Goal: Task Accomplishment & Management: Complete application form

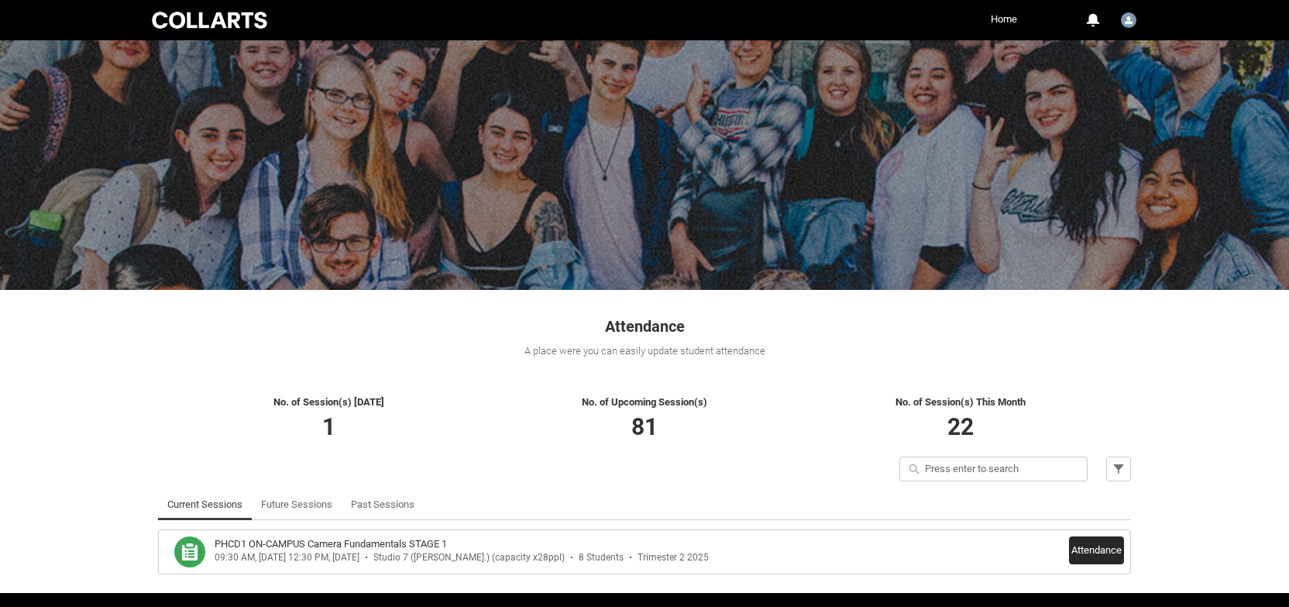
click at [1081, 551] on button "Attendance" at bounding box center [1096, 550] width 55 height 28
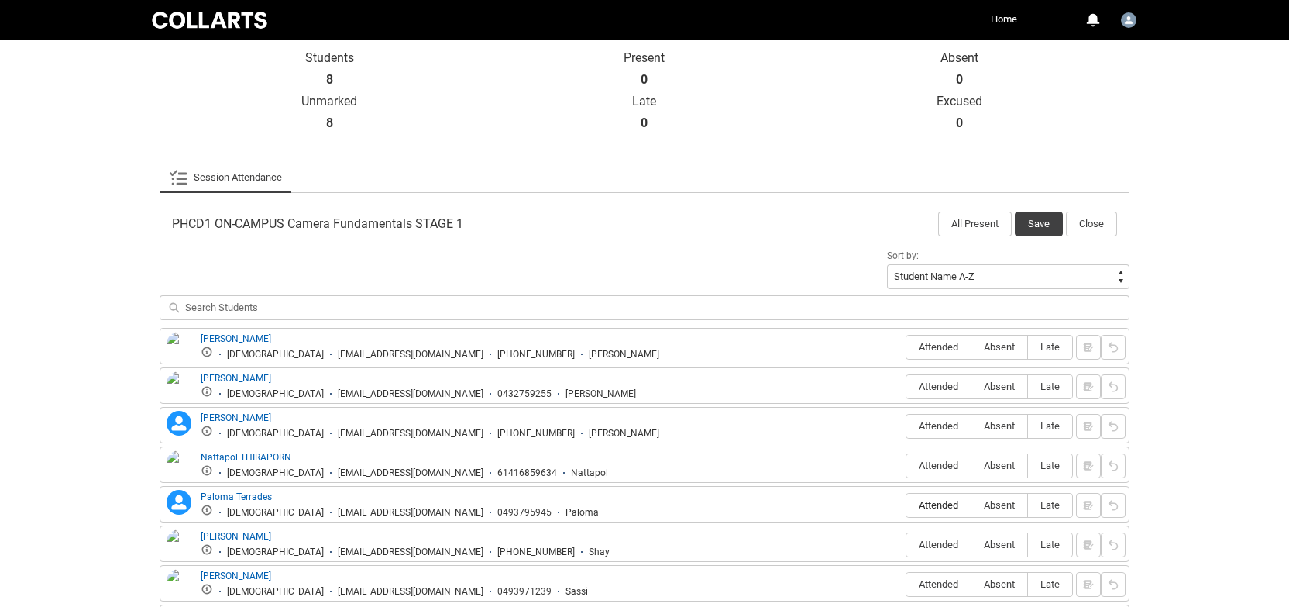
scroll to position [349, 0]
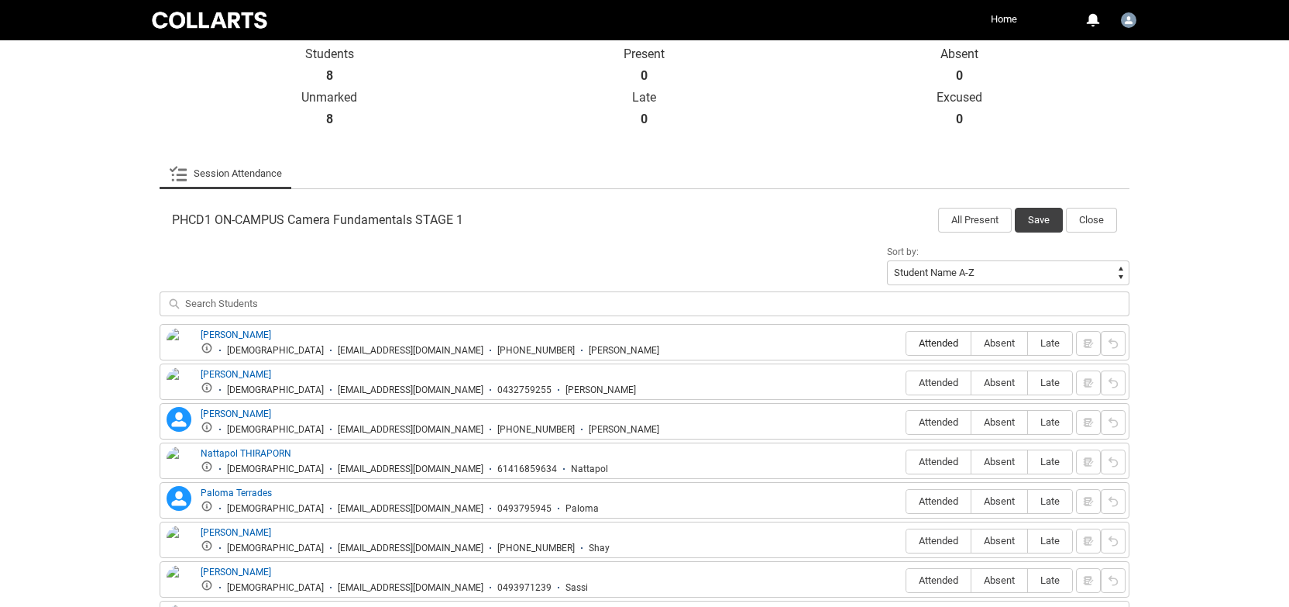
click at [933, 350] on label "Attended" at bounding box center [938, 344] width 64 height 24
click at [906, 343] on input "Attended" at bounding box center [906, 342] width 1 height 1
type lightning-radio-group "Attended"
radio input "true"
click at [937, 383] on span "Attended" at bounding box center [938, 383] width 64 height 12
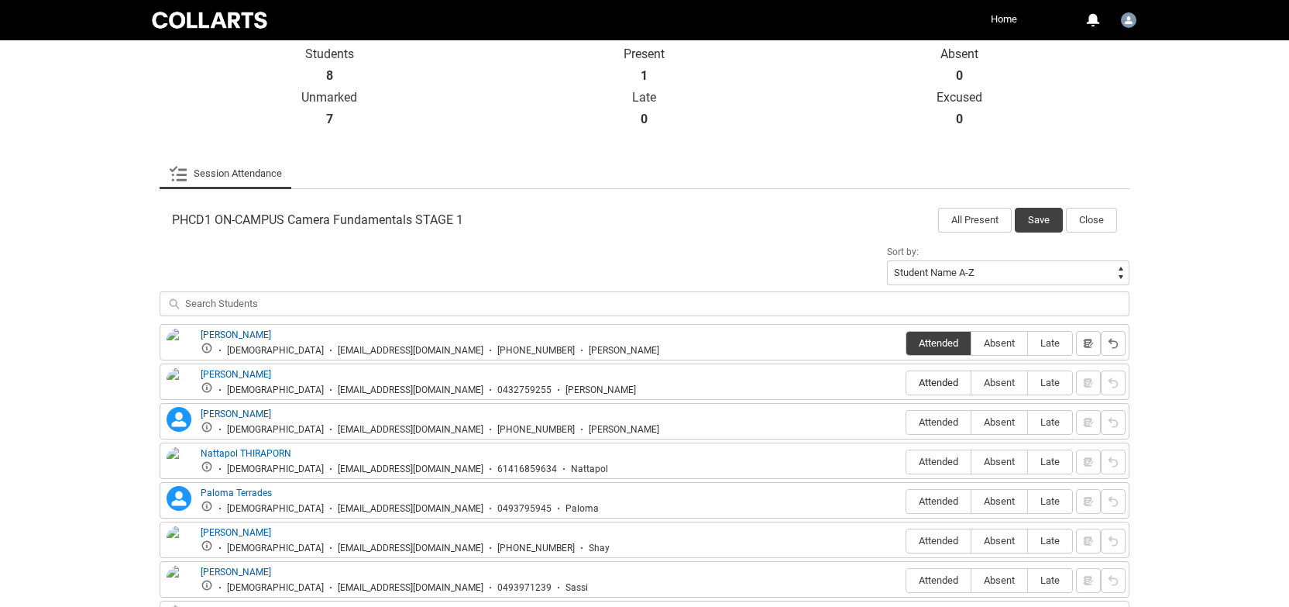
click at [906, 383] on input "Attended" at bounding box center [906, 382] width 1 height 1
type lightning-radio-group "Attended"
radio input "true"
click at [940, 424] on span "Attended" at bounding box center [938, 422] width 64 height 12
click at [906, 422] on input "Attended" at bounding box center [906, 421] width 1 height 1
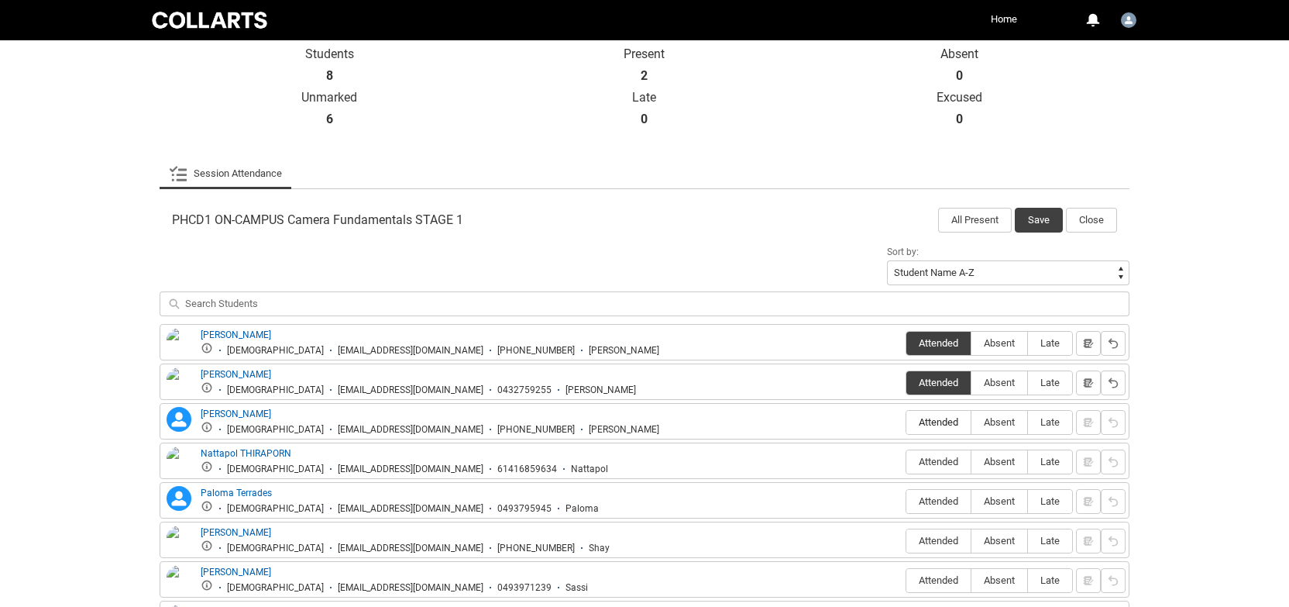
type lightning-radio-group "Attended"
radio input "true"
click at [939, 464] on span "Attended" at bounding box center [938, 462] width 64 height 12
click at [906, 462] on input "Attended" at bounding box center [906, 461] width 1 height 1
type lightning-radio-group "Attended"
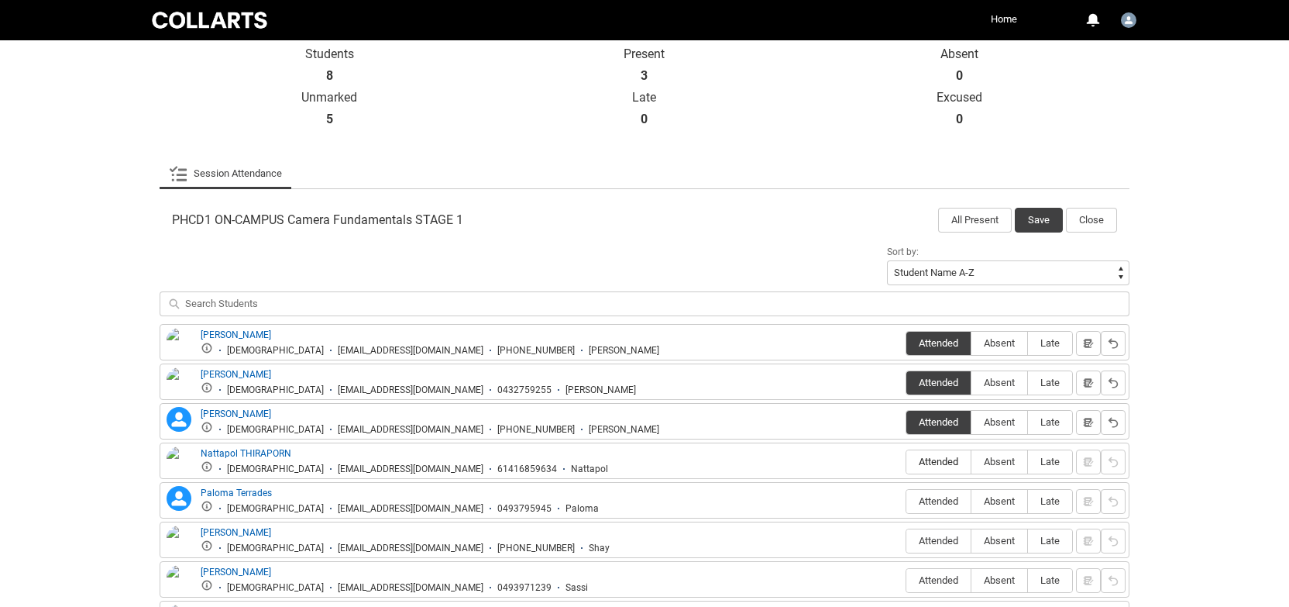
radio input "true"
click at [1003, 501] on span "Absent" at bounding box center [1000, 501] width 56 height 12
click at [972, 501] on input "Absent" at bounding box center [971, 501] width 1 height 1
type lightning-radio-group "Absent"
radio input "true"
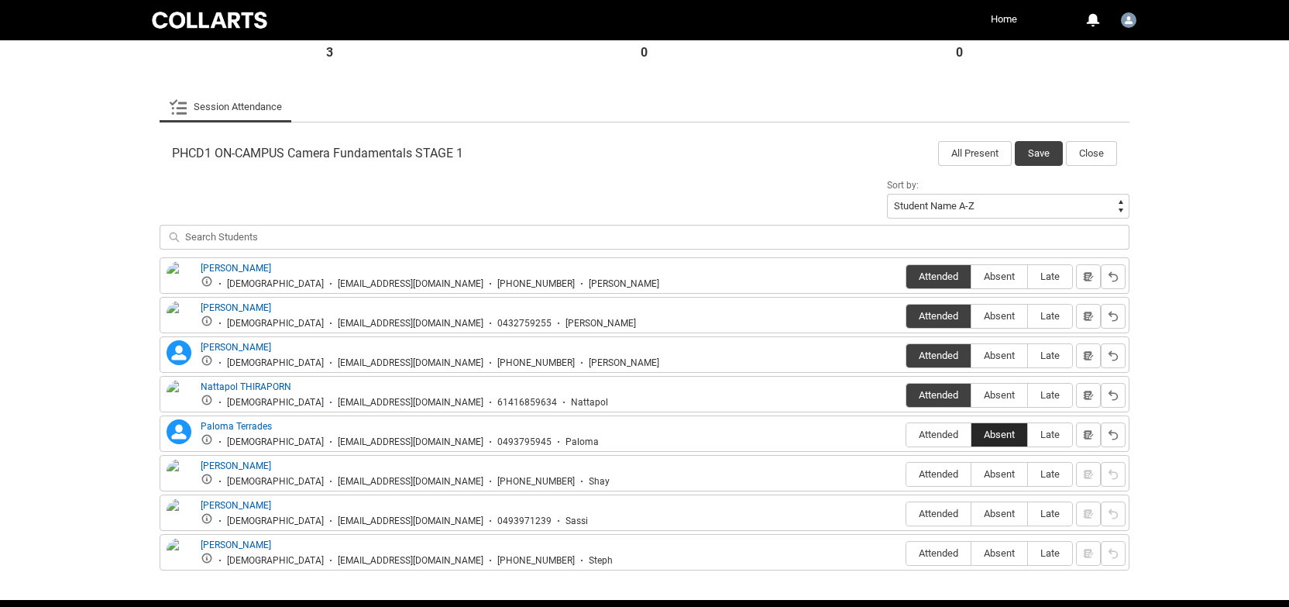
scroll to position [418, 0]
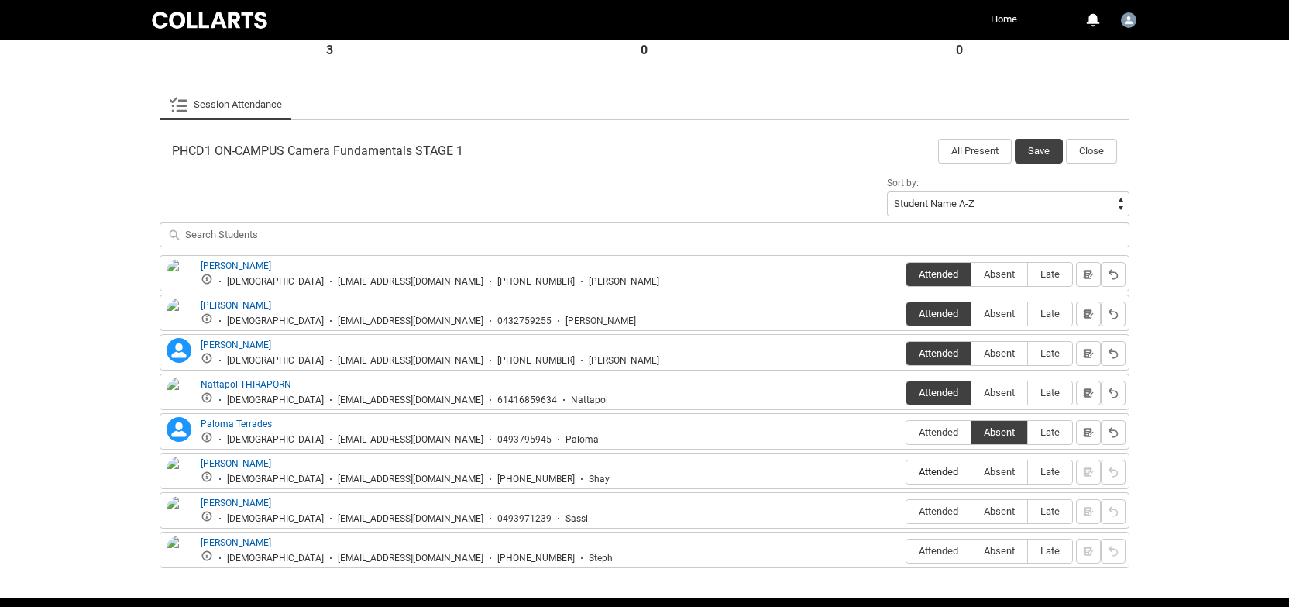
click at [941, 473] on span "Attended" at bounding box center [938, 472] width 64 height 12
click at [906, 472] on input "Attended" at bounding box center [906, 471] width 1 height 1
type lightning-radio-group "Attended"
radio input "true"
click at [1059, 515] on span "Late" at bounding box center [1050, 511] width 44 height 12
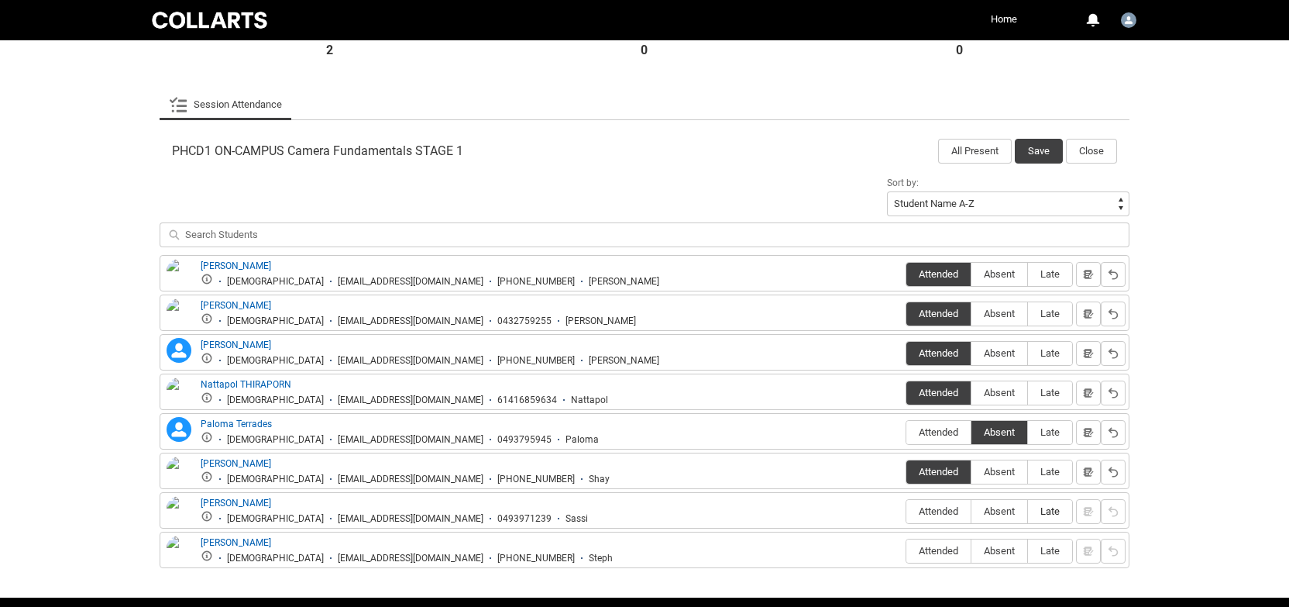
click at [1028, 511] on input "Late" at bounding box center [1027, 511] width 1 height 1
type lightning-radio-group "Late"
radio input "true"
click at [1090, 515] on lightning-primitive-icon "button" at bounding box center [1088, 511] width 11 height 12
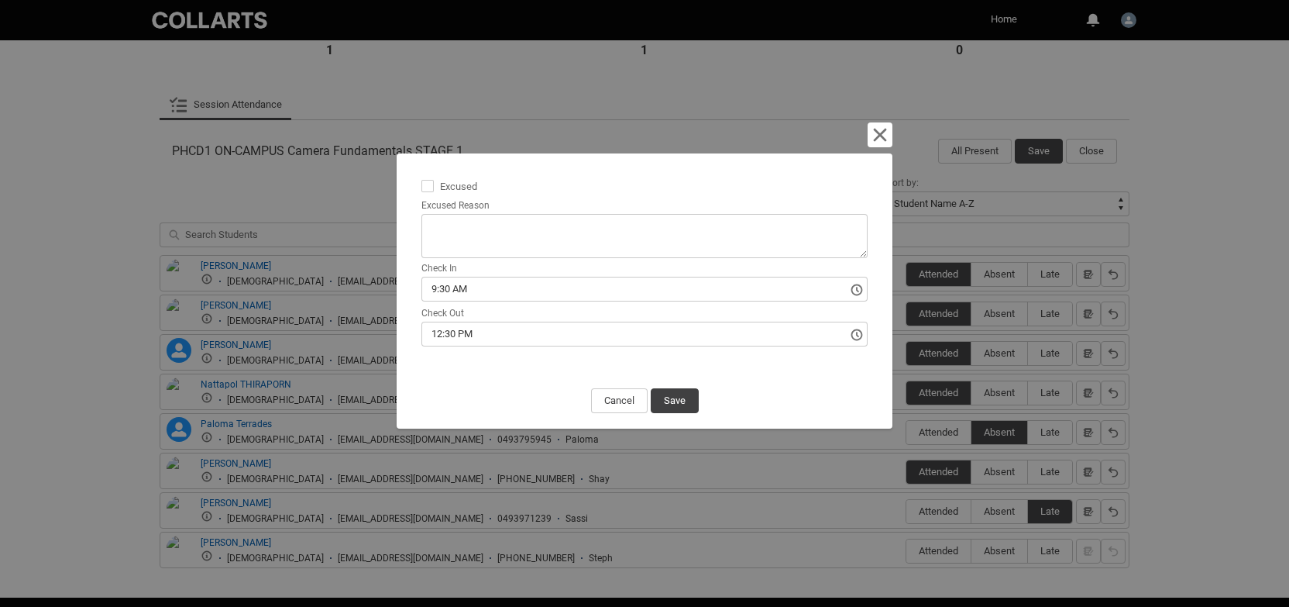
click at [573, 291] on input "9:30 AM" at bounding box center [644, 289] width 446 height 25
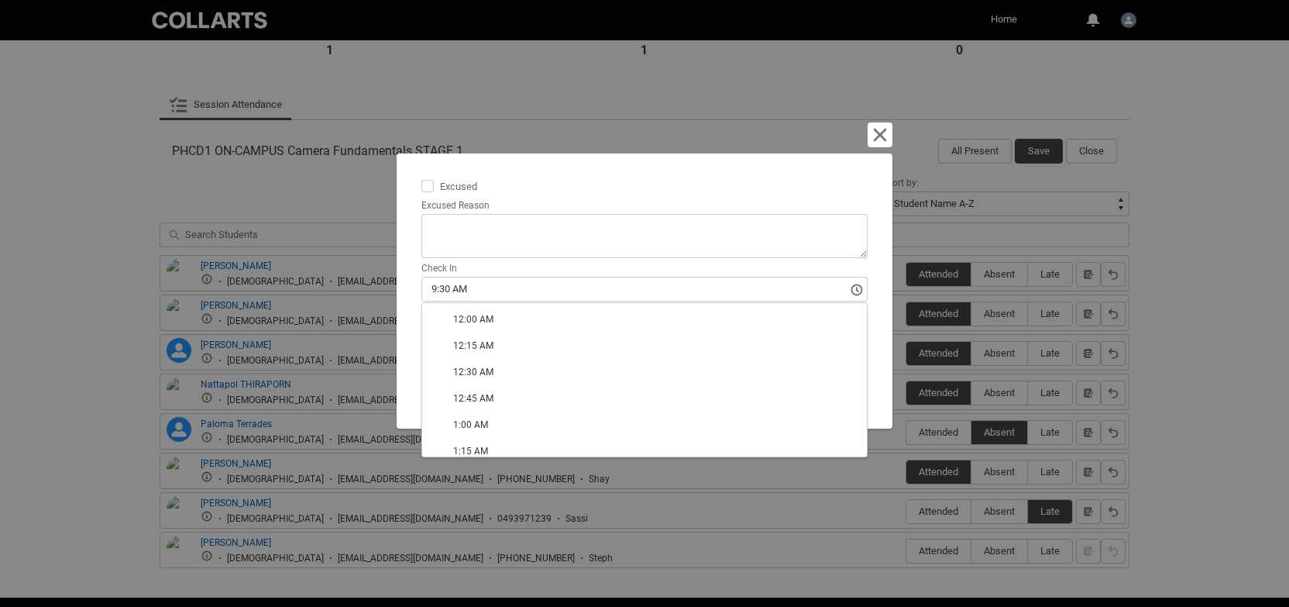
type lightning-timepicker "10:00:00.000"
type lightning-input "10:00:00.000"
type input "10:00 AM"
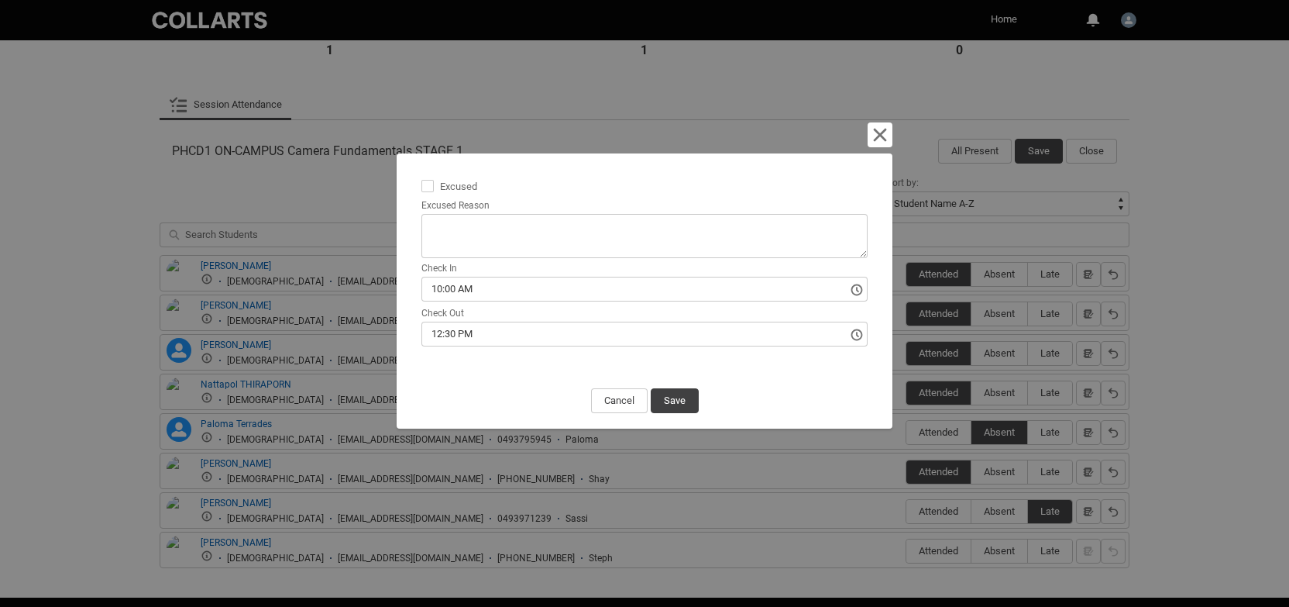
click at [476, 239] on textarea "Excused Reason" at bounding box center [644, 236] width 446 height 44
click at [682, 402] on button "Save" at bounding box center [675, 400] width 48 height 25
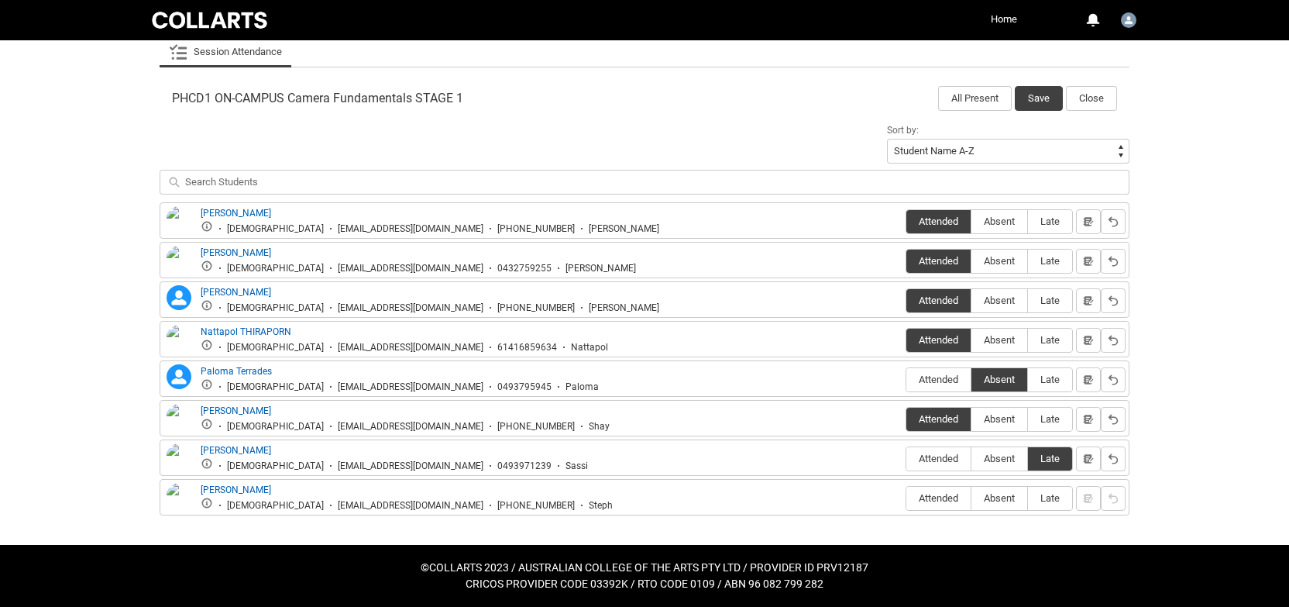
scroll to position [470, 0]
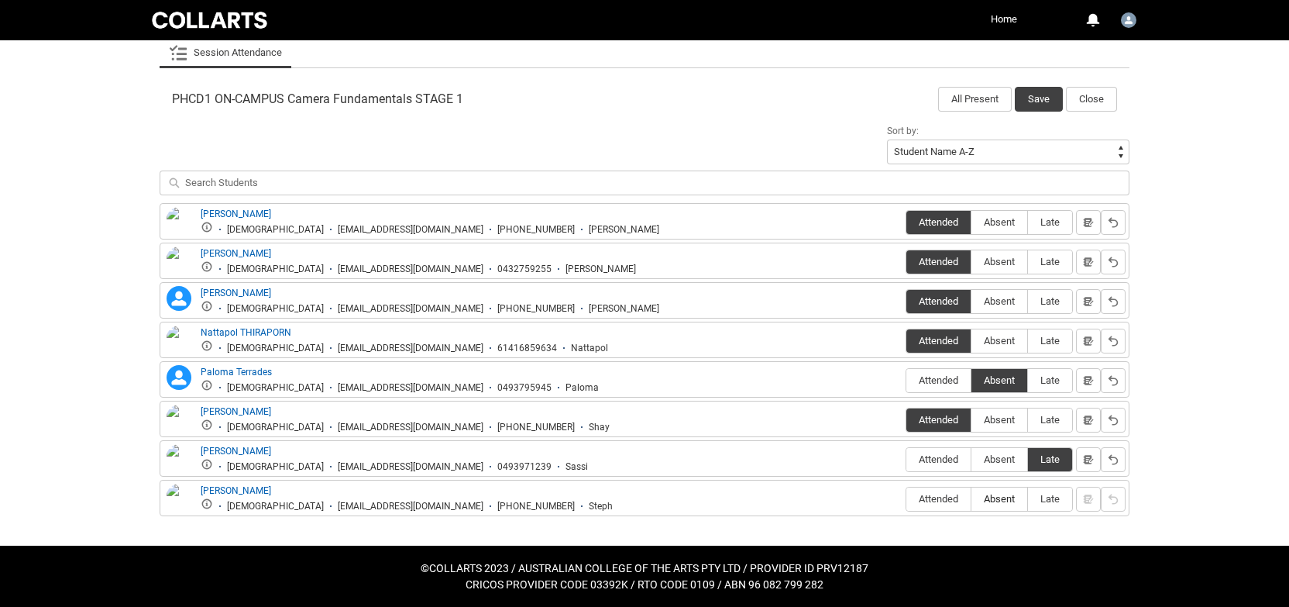
click at [991, 504] on span "Absent" at bounding box center [1000, 499] width 56 height 12
click at [972, 499] on input "Absent" at bounding box center [971, 498] width 1 height 1
type lightning-radio-group "Absent"
radio input "true"
click at [1041, 108] on button "Save" at bounding box center [1039, 99] width 48 height 25
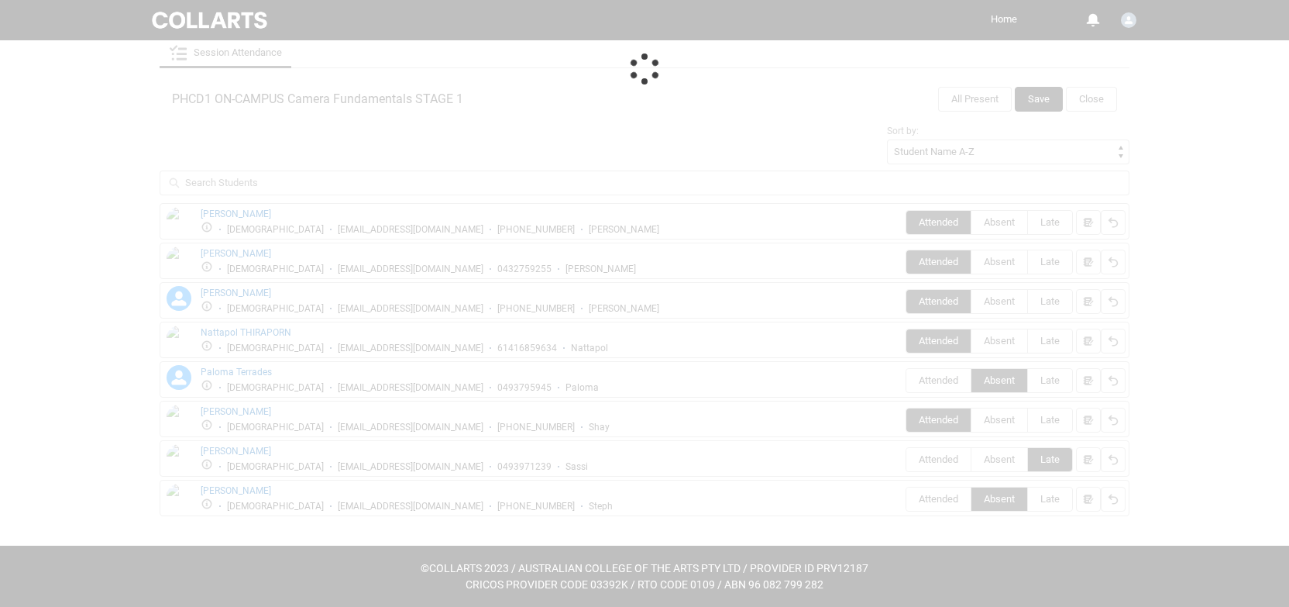
scroll to position [47, 0]
